Goal: Task Accomplishment & Management: Use online tool/utility

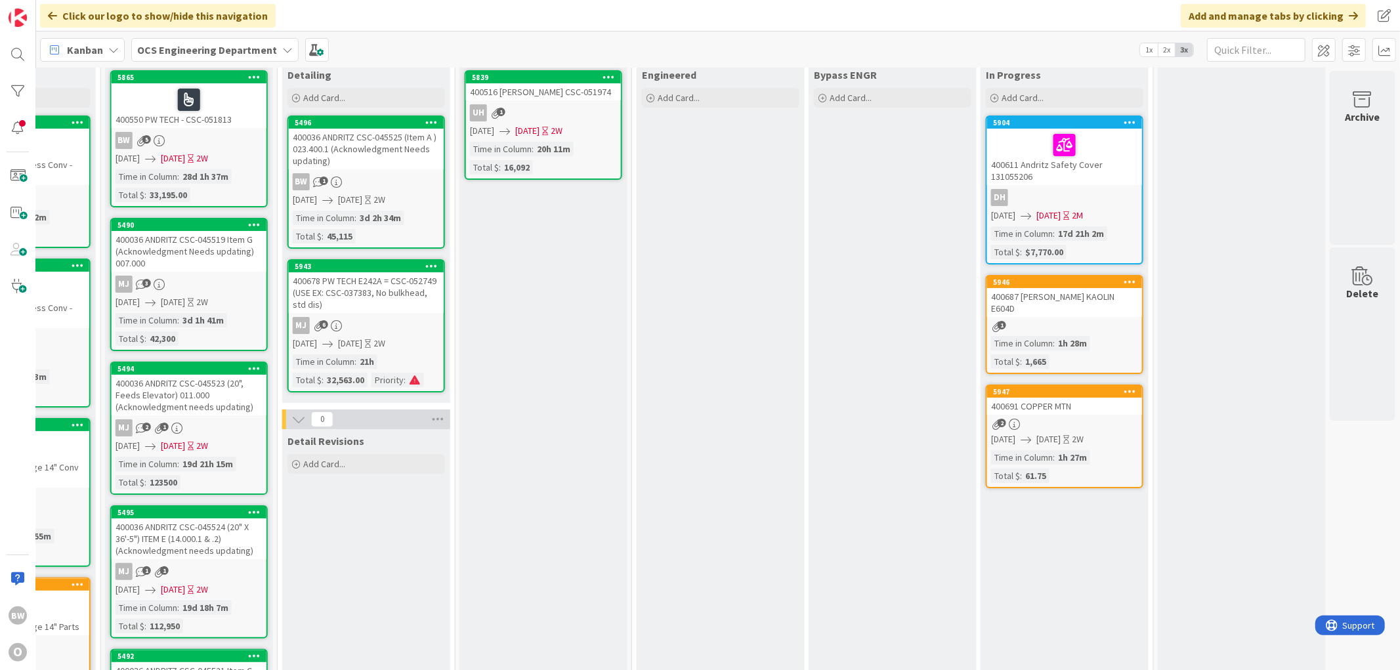
scroll to position [0, 999]
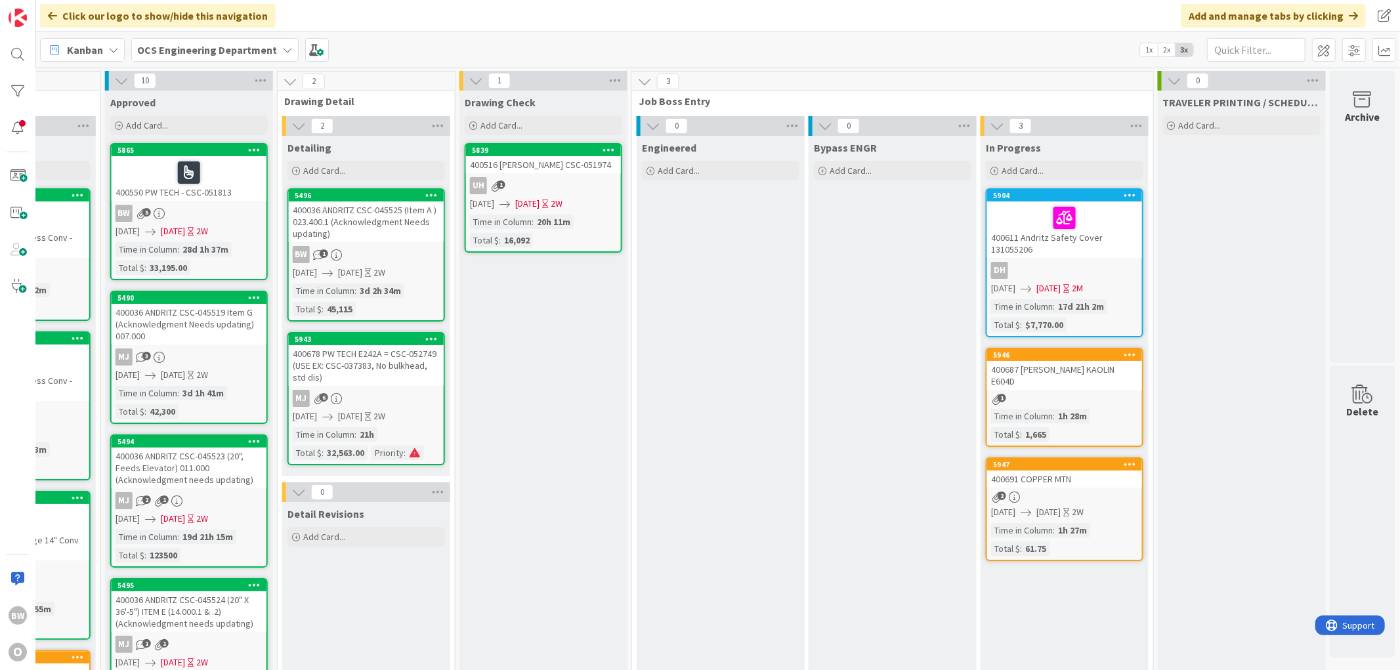
click at [359, 200] on div "5496" at bounding box center [366, 196] width 155 height 12
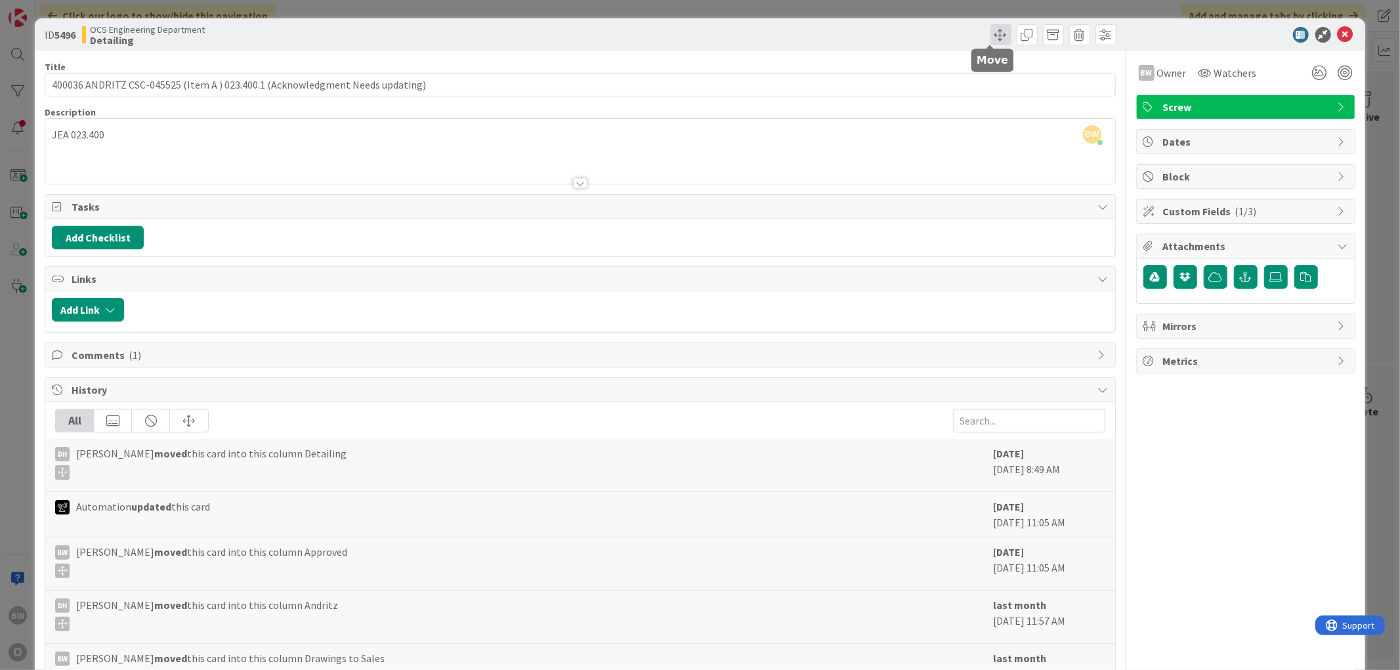
click at [627, 33] on span at bounding box center [1001, 34] width 21 height 21
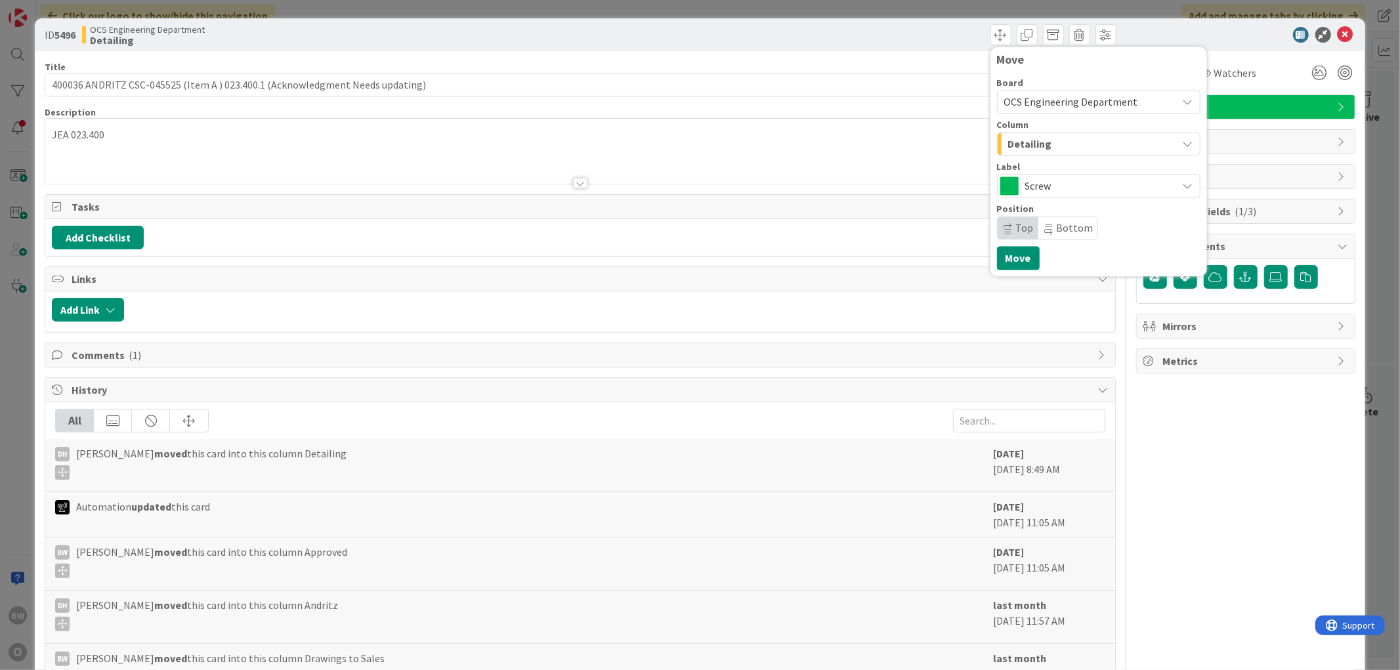
click at [627, 144] on span "Detailing" at bounding box center [1030, 143] width 44 height 17
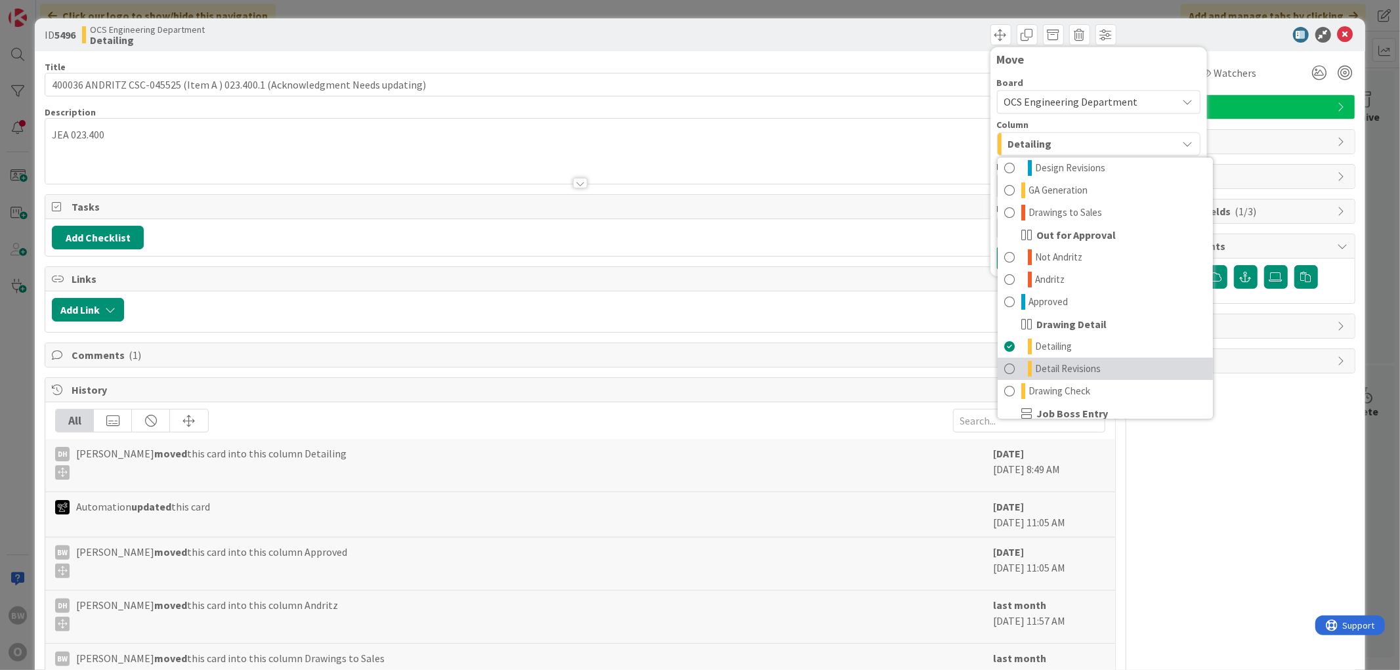
scroll to position [146, 0]
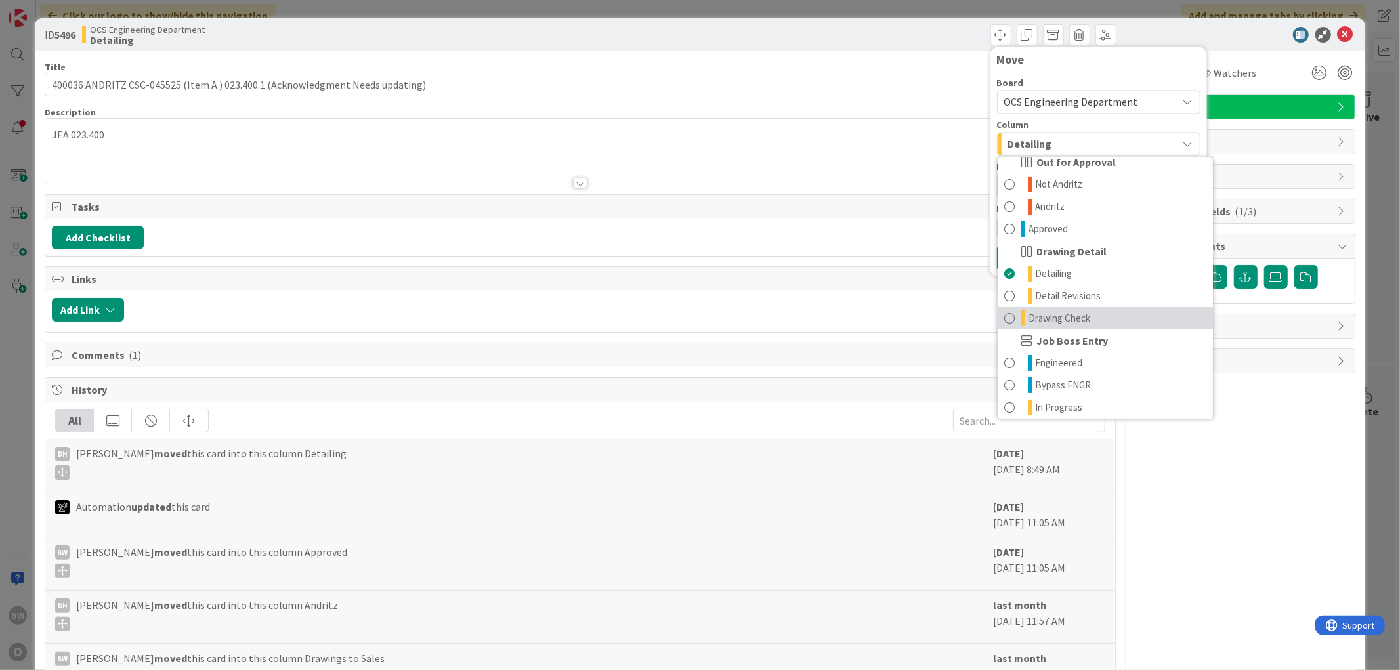
click at [627, 318] on span "Drawing Check" at bounding box center [1060, 319] width 62 height 16
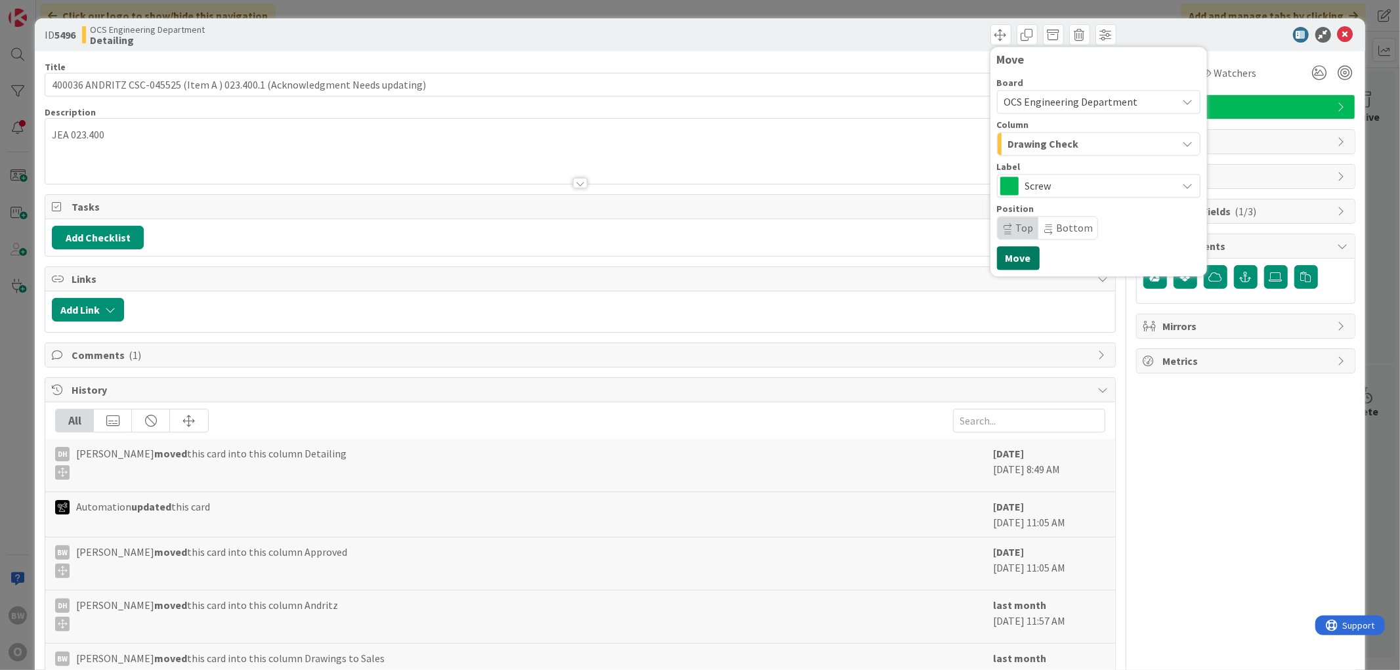
click at [627, 257] on button "Move" at bounding box center [1018, 258] width 43 height 24
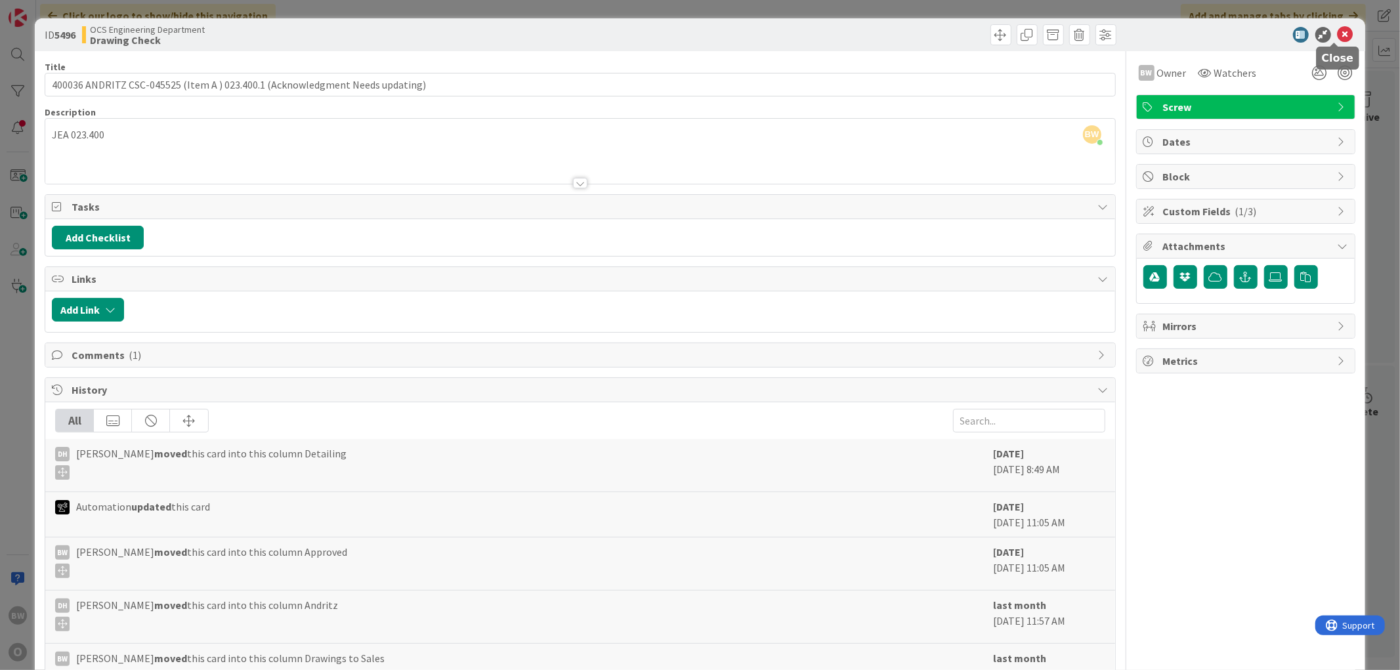
click at [627, 32] on icon at bounding box center [1346, 35] width 16 height 16
